Goal: Task Accomplishment & Management: Manage account settings

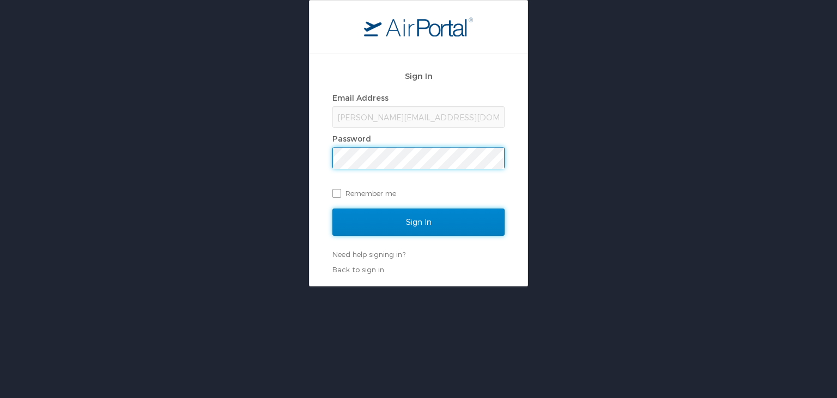
click at [402, 222] on input "Sign In" at bounding box center [418, 222] width 172 height 27
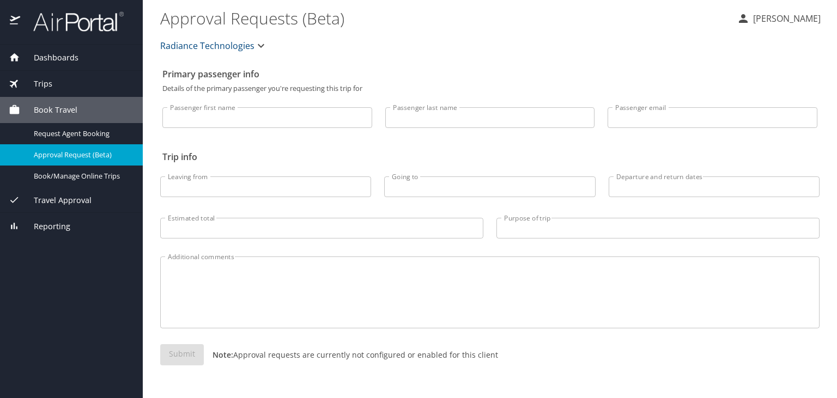
click at [59, 107] on span "Book Travel" at bounding box center [48, 110] width 57 height 12
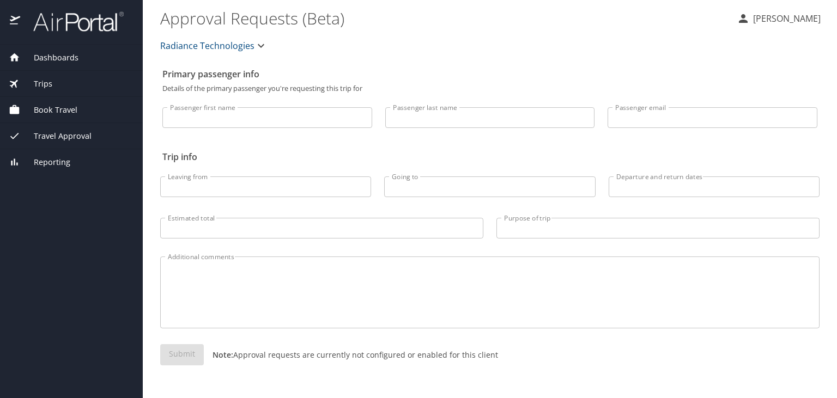
click at [51, 89] on span "Trips" at bounding box center [36, 84] width 32 height 12
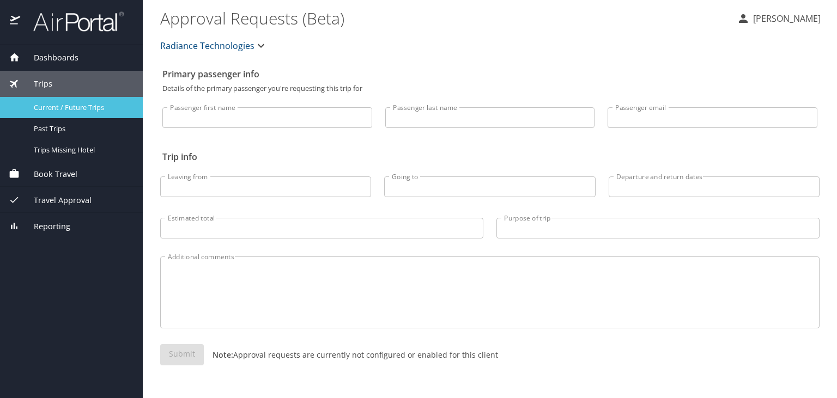
click at [59, 99] on link "Current / Future Trips" at bounding box center [71, 107] width 143 height 21
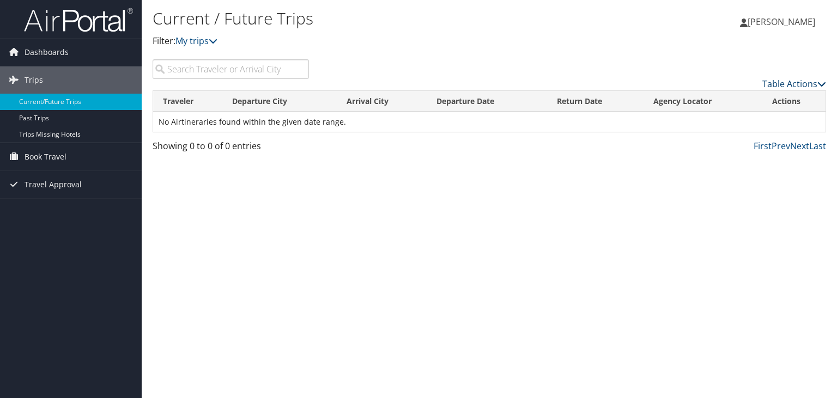
click at [814, 88] on link "Table Actions" at bounding box center [794, 84] width 64 height 12
click at [814, 88] on div at bounding box center [418, 199] width 837 height 398
click at [37, 50] on span "Dashboards" at bounding box center [47, 52] width 44 height 27
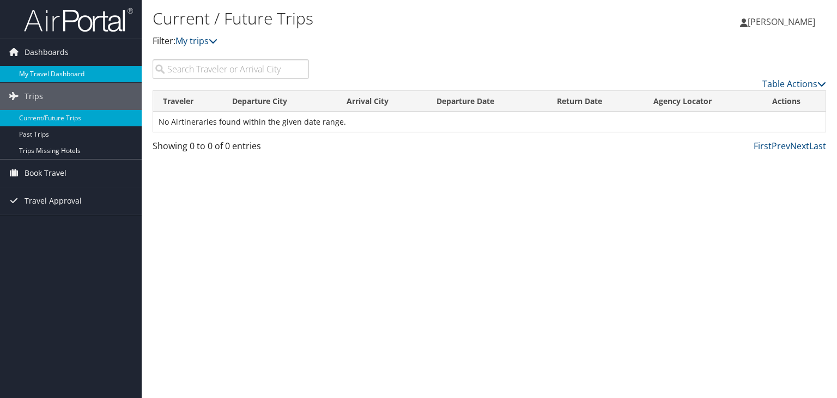
click at [47, 69] on link "My Travel Dashboard" at bounding box center [71, 74] width 142 height 16
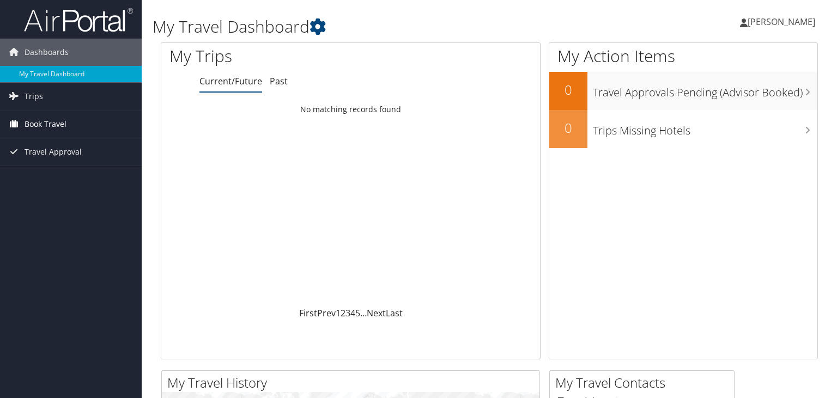
click at [52, 122] on span "Book Travel" at bounding box center [46, 124] width 42 height 27
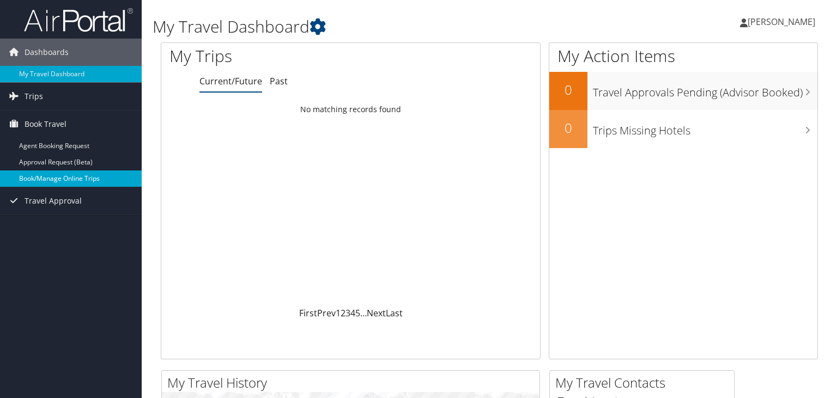
click at [47, 184] on link "Book/Manage Online Trips" at bounding box center [71, 179] width 142 height 16
